Goal: Information Seeking & Learning: Check status

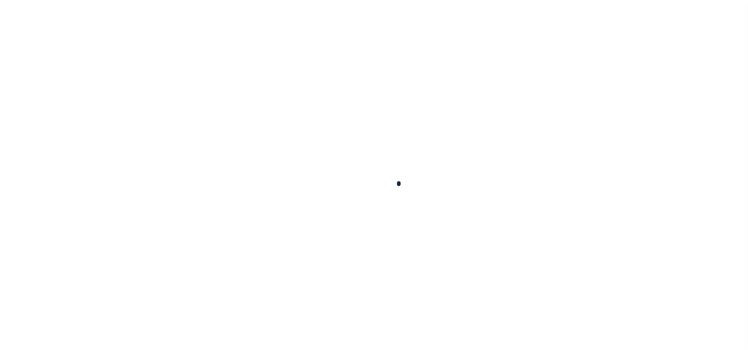
select select "200"
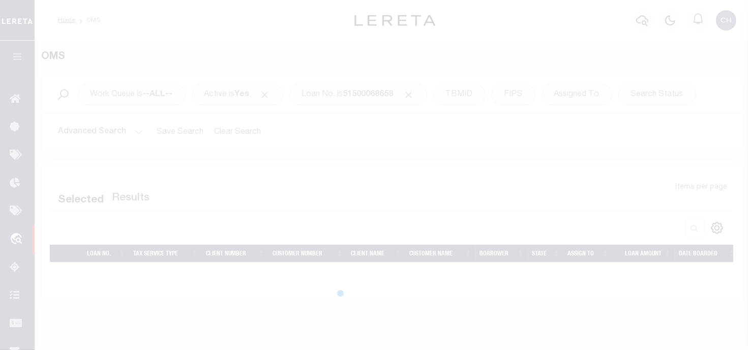
select select "200"
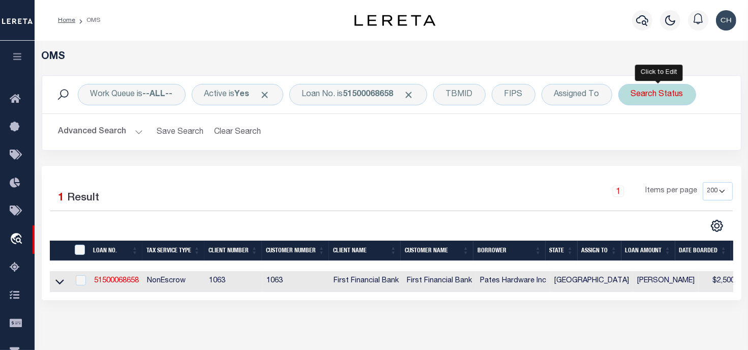
click at [656, 97] on div "Search Status" at bounding box center [658, 94] width 78 height 21
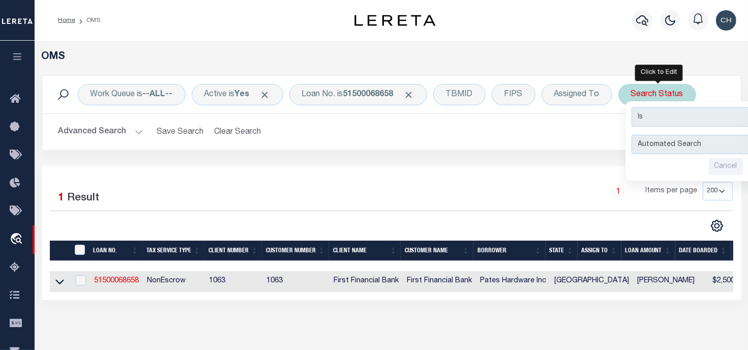
click at [653, 144] on select "Automated Search Bad Parcel Complete Duplicate Parcel High Dollar Reporting In …" at bounding box center [707, 144] width 150 height 19
select select "IP"
click at [633, 135] on select "Automated Search Bad Parcel Complete Duplicate Parcel High Dollar Reporting In …" at bounding box center [707, 144] width 150 height 19
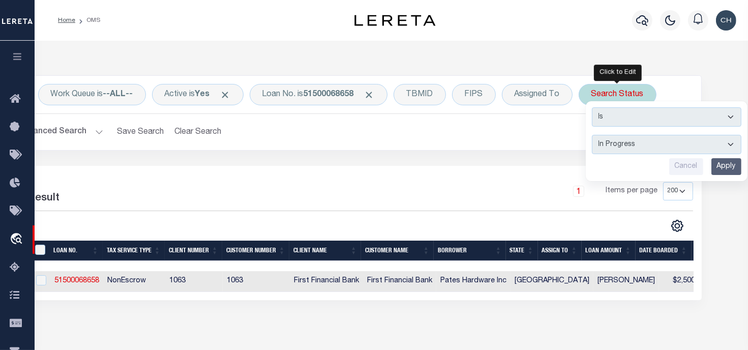
click at [726, 172] on input "Apply" at bounding box center [727, 166] width 30 height 17
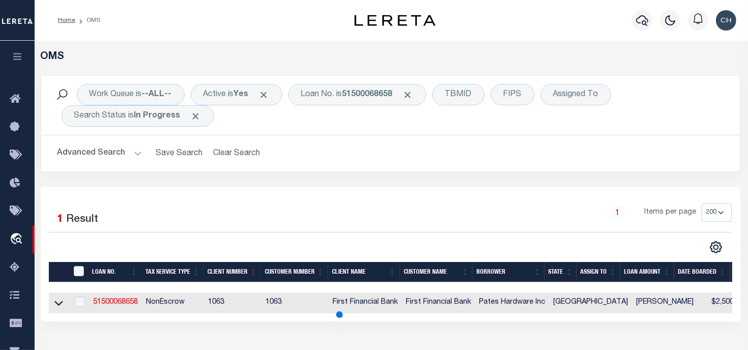
scroll to position [0, 1]
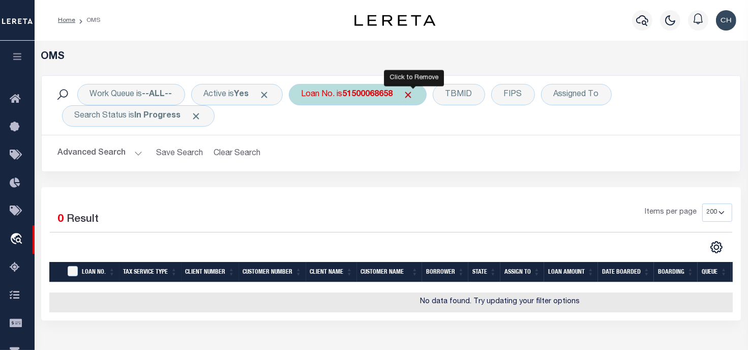
click at [410, 99] on span "Click to Remove" at bounding box center [408, 95] width 11 height 11
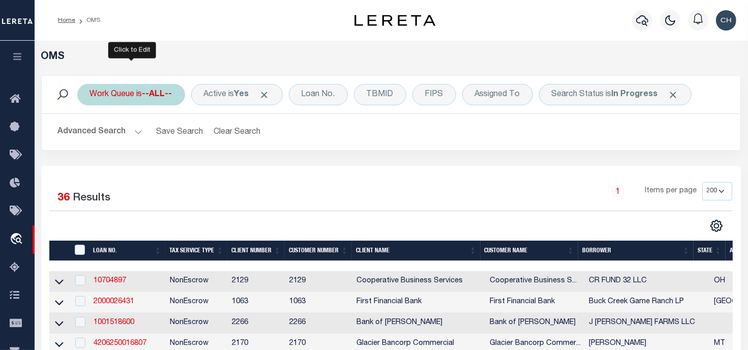
click at [144, 89] on div "Work Queue is --ALL--" at bounding box center [131, 94] width 108 height 21
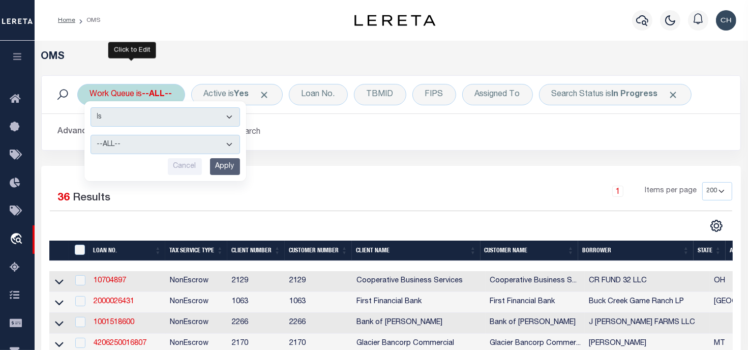
click at [127, 137] on select "--ALL-- factRSystems General ThoughtFocus" at bounding box center [166, 144] width 150 height 19
select select "FAC"
click at [91, 135] on select "--ALL-- factRSystems General ThoughtFocus" at bounding box center [166, 144] width 150 height 19
click at [222, 162] on input "Apply" at bounding box center [225, 166] width 30 height 17
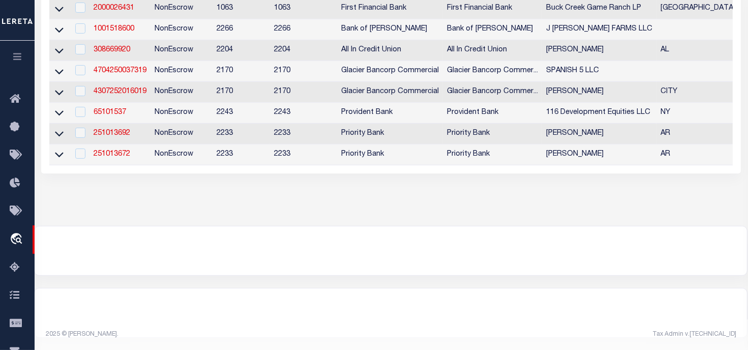
scroll to position [0, 0]
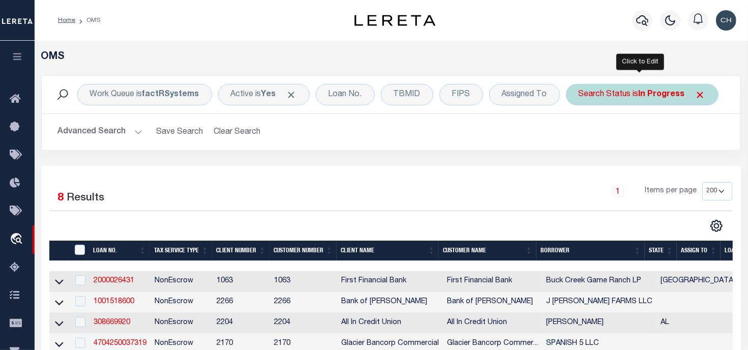
click at [667, 89] on div "Search Status is In Progress" at bounding box center [642, 94] width 153 height 21
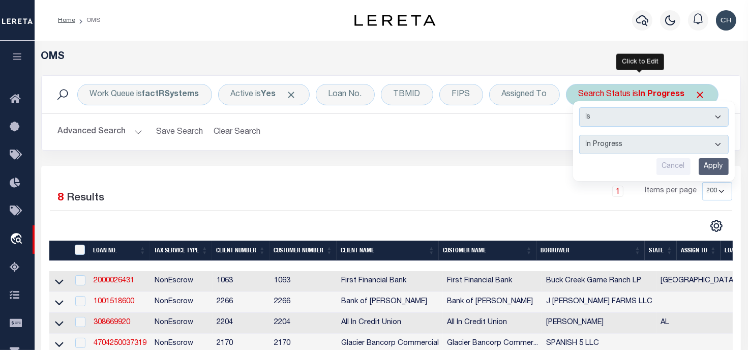
click at [621, 138] on select "Automated Search Bad Parcel Complete Duplicate Parcel High Dollar Reporting In …" at bounding box center [654, 144] width 150 height 19
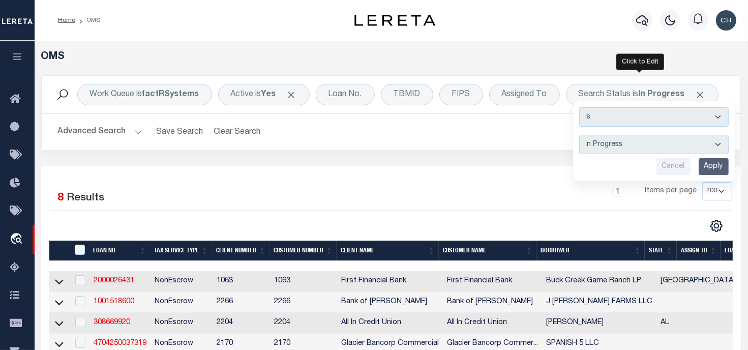
select select "RD"
click at [579, 135] on select "Automated Search Bad Parcel Complete Duplicate Parcel High Dollar Reporting In …" at bounding box center [654, 144] width 150 height 19
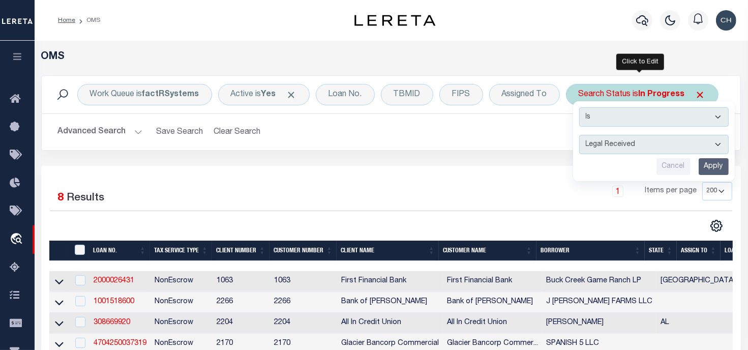
click at [712, 164] on input "Apply" at bounding box center [714, 166] width 30 height 17
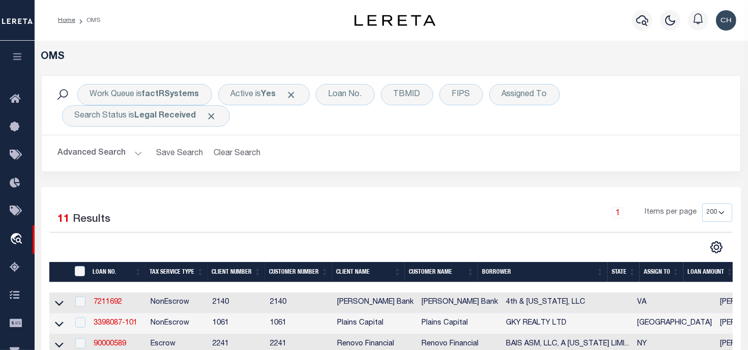
click at [105, 152] on button "Advanced Search" at bounding box center [100, 153] width 84 height 20
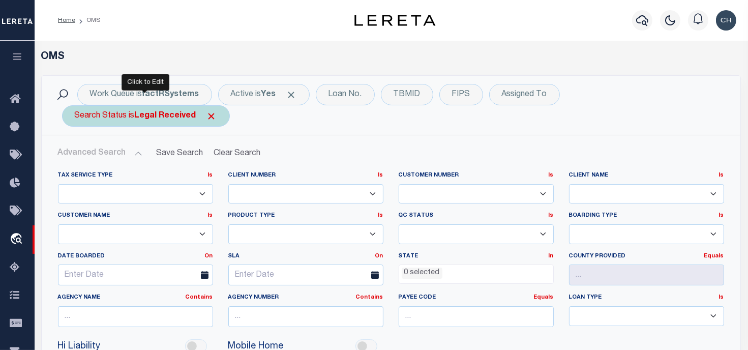
click at [167, 124] on div "Search Status is Legal Received" at bounding box center [146, 115] width 168 height 21
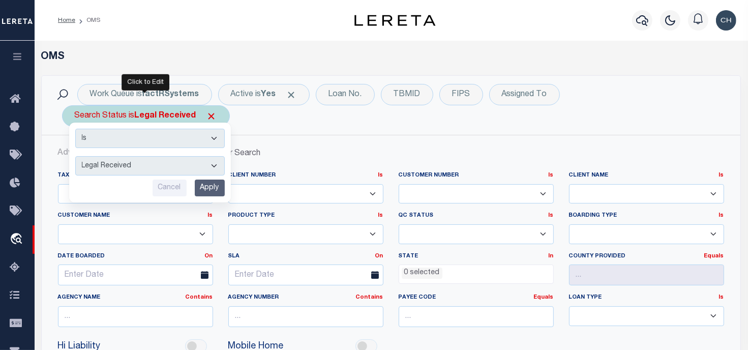
click at [154, 174] on select "Automated Search Bad Parcel Complete Duplicate Parcel High Dollar Reporting In …" at bounding box center [150, 165] width 150 height 19
click at [75, 156] on select "Automated Search Bad Parcel Complete Duplicate Parcel High Dollar Reporting In …" at bounding box center [150, 165] width 150 height 19
drag, startPoint x: 114, startPoint y: 150, endPoint x: 138, endPoint y: 162, distance: 27.1
click at [138, 162] on div "Is Contains Automated Search Bad Parcel Complete Duplicate Parcel High Dollar R…" at bounding box center [150, 163] width 162 height 80
click at [138, 162] on select "Automated Search Bad Parcel Complete Duplicate Parcel High Dollar Reporting In …" at bounding box center [150, 165] width 150 height 19
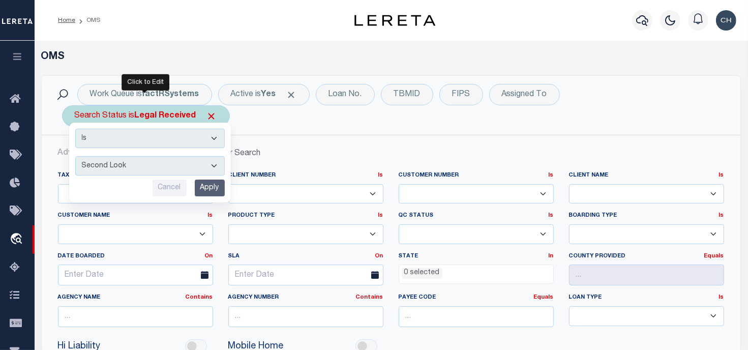
select select "QC"
click at [75, 156] on select "Automated Search Bad Parcel Complete Duplicate Parcel High Dollar Reporting In …" at bounding box center [150, 165] width 150 height 19
click at [208, 186] on input "Apply" at bounding box center [210, 188] width 30 height 17
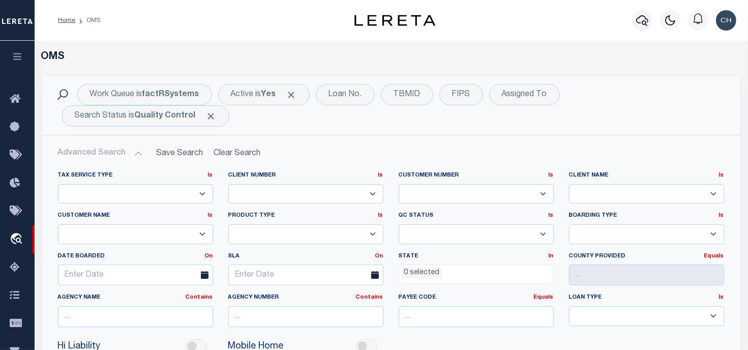
click at [747, 208] on div "Work Queue is factRSystems Active is Yes Loan No. TBMID FIPS Assigned To Search…" at bounding box center [391, 256] width 715 height 362
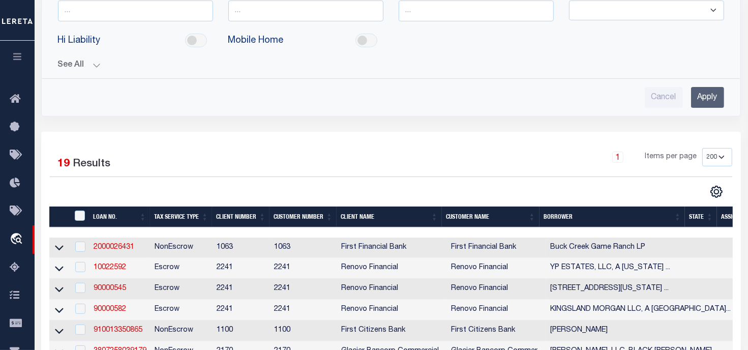
click at [712, 98] on input "Apply" at bounding box center [707, 97] width 33 height 21
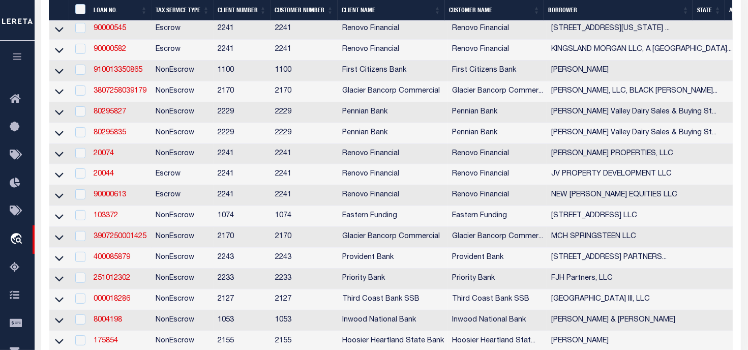
scroll to position [0, 0]
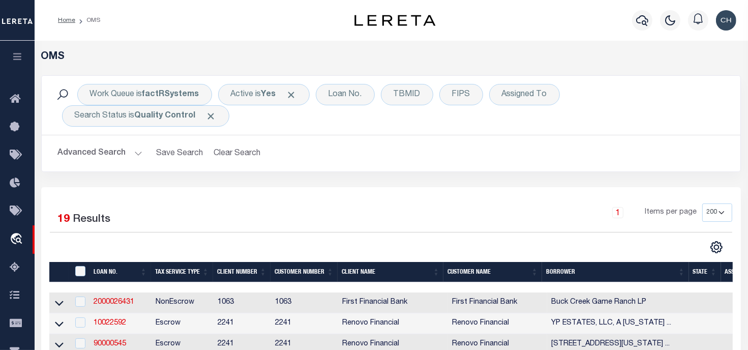
click at [747, 166] on div "Work Queue is factRSystems Active is Yes Loan No. TBMID FIPS Assigned To Search…" at bounding box center [391, 131] width 715 height 112
click at [133, 156] on button "Advanced Search" at bounding box center [100, 153] width 84 height 20
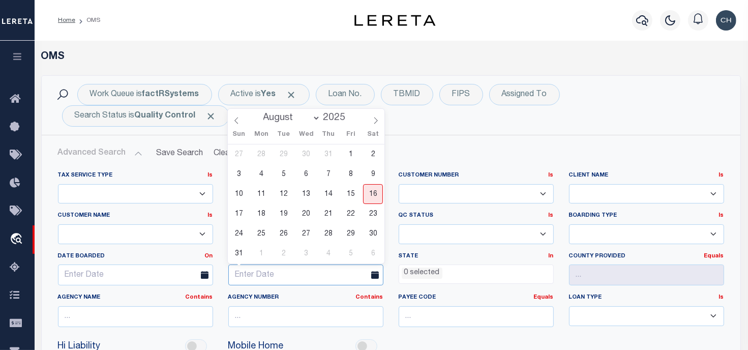
click at [356, 276] on input "text" at bounding box center [305, 275] width 155 height 21
click at [285, 216] on span "19" at bounding box center [284, 214] width 20 height 20
type input "[DATE]"
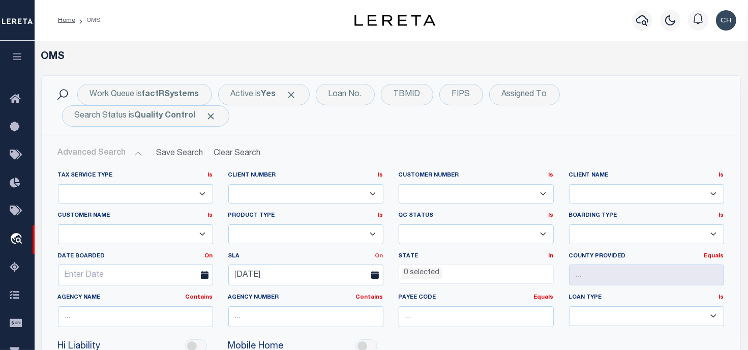
click at [381, 257] on link "On" at bounding box center [379, 256] width 8 height 6
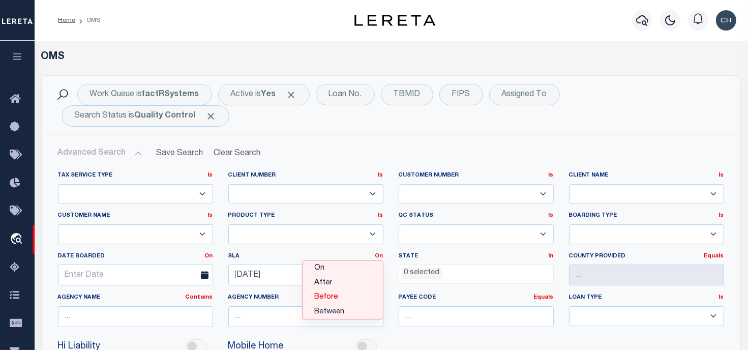
click at [335, 296] on link "Before" at bounding box center [343, 297] width 80 height 15
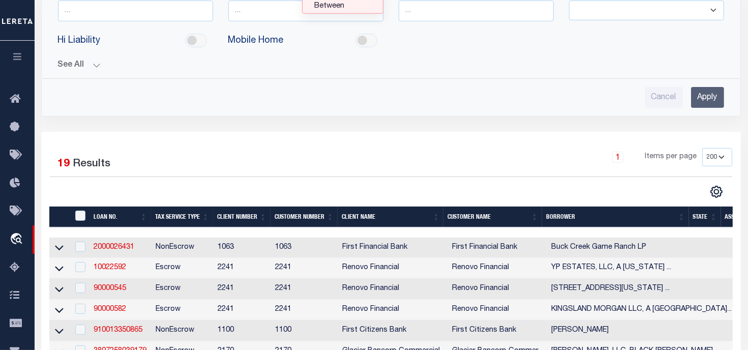
click at [704, 91] on input "Apply" at bounding box center [707, 97] width 33 height 21
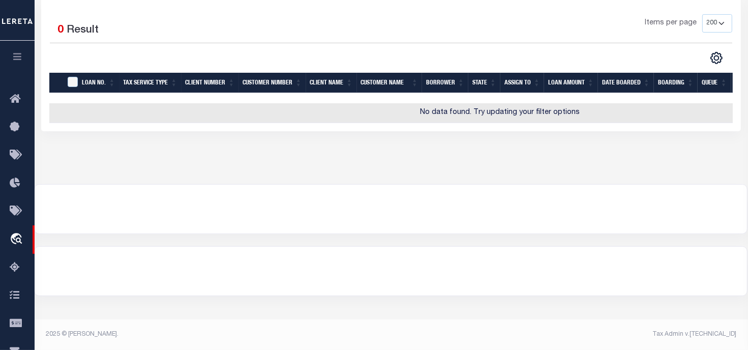
scroll to position [0, 0]
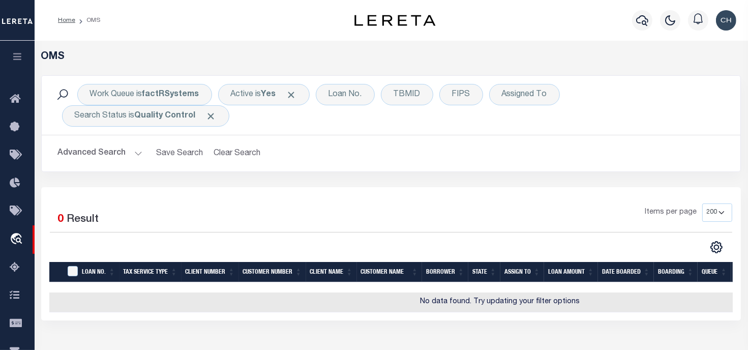
click at [733, 20] on img "button" at bounding box center [726, 20] width 20 height 20
click at [710, 67] on link "Sign out" at bounding box center [700, 72] width 80 height 17
